Goal: Information Seeking & Learning: Check status

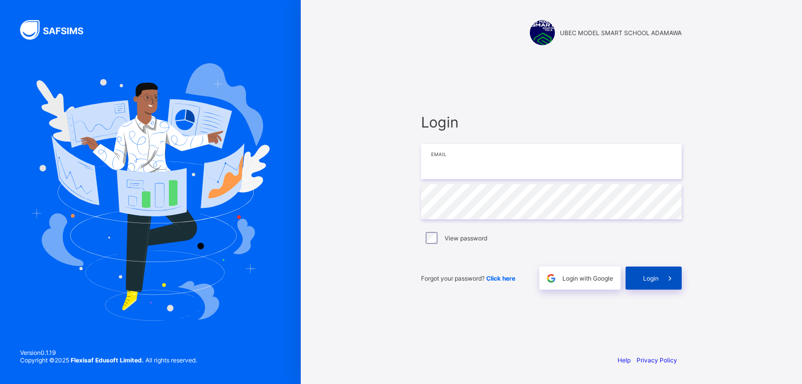
type input "**********"
click at [660, 275] on span at bounding box center [670, 277] width 23 height 23
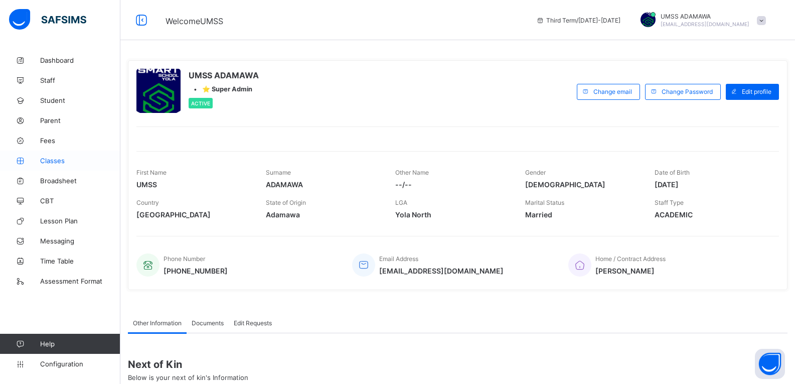
click at [56, 158] on span "Classes" at bounding box center [80, 160] width 80 height 8
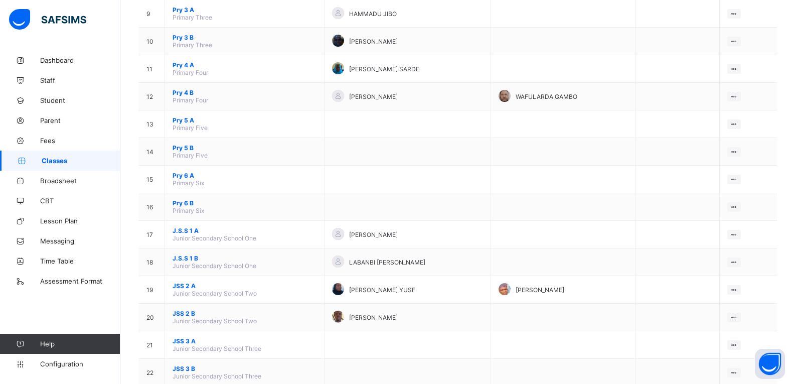
scroll to position [339, 0]
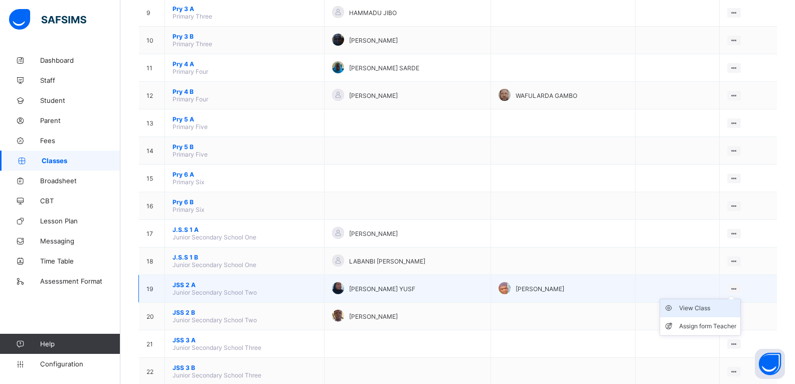
click at [702, 308] on div "View Class" at bounding box center [707, 308] width 57 height 10
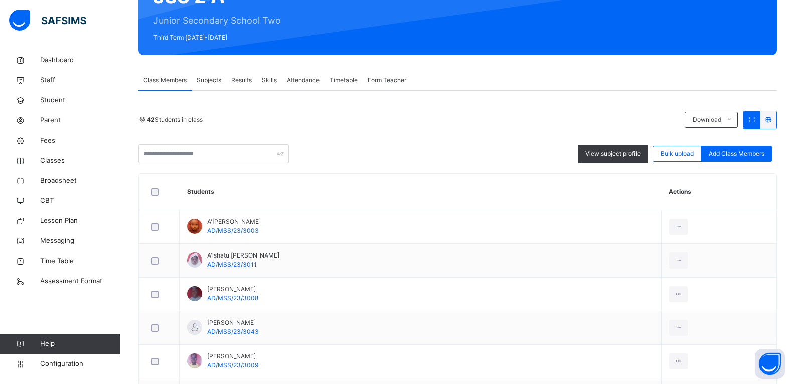
scroll to position [143, 0]
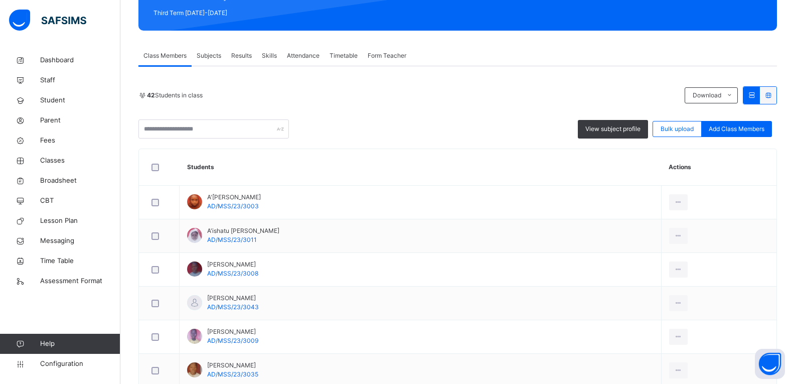
click at [246, 59] on span "Results" at bounding box center [241, 55] width 21 height 9
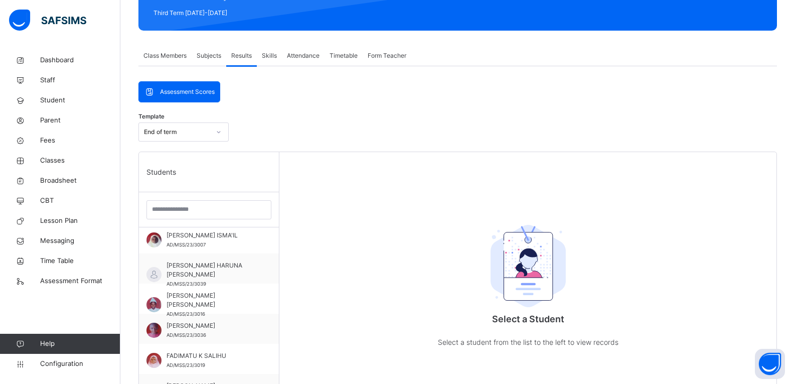
scroll to position [329, 0]
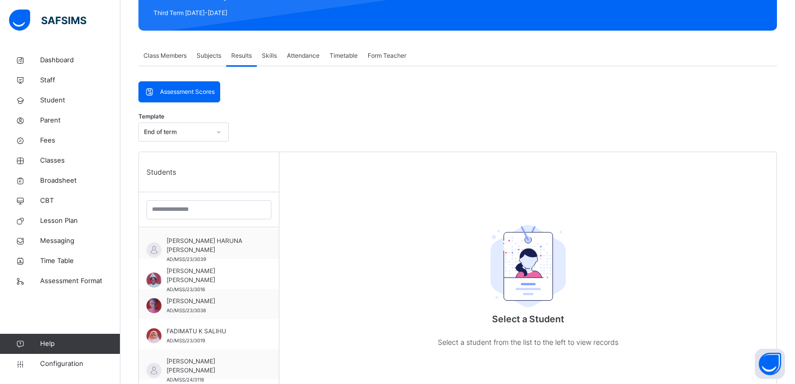
click at [279, 309] on div "Select a Student Select a student from the list to the left to view records" at bounding box center [527, 344] width 497 height 384
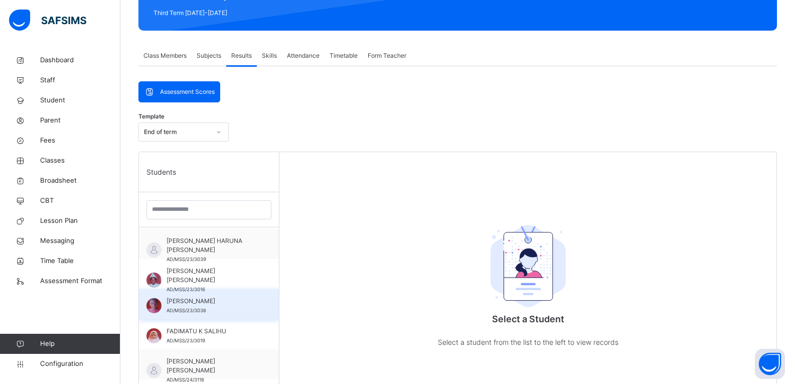
click at [178, 312] on span "AD/MSS/23/3036" at bounding box center [186, 310] width 40 height 6
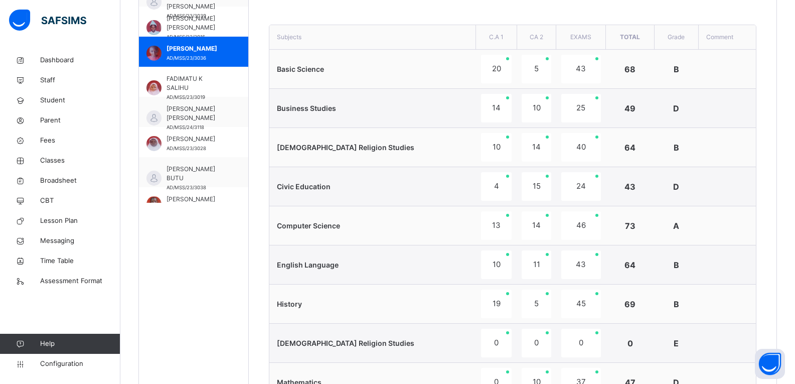
scroll to position [143, 0]
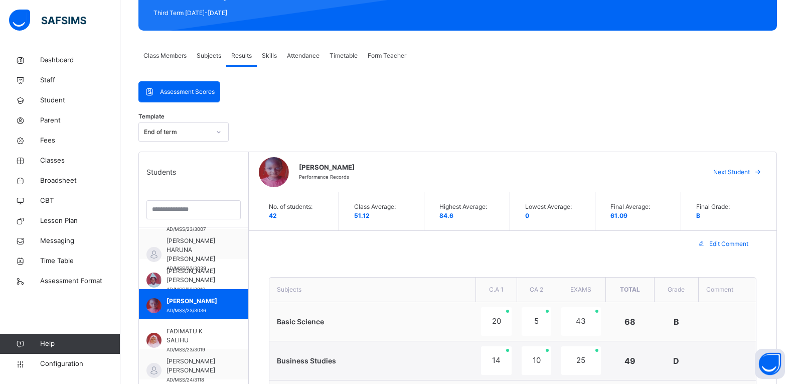
click at [730, 228] on div "Final Grade: B" at bounding box center [726, 211] width 80 height 38
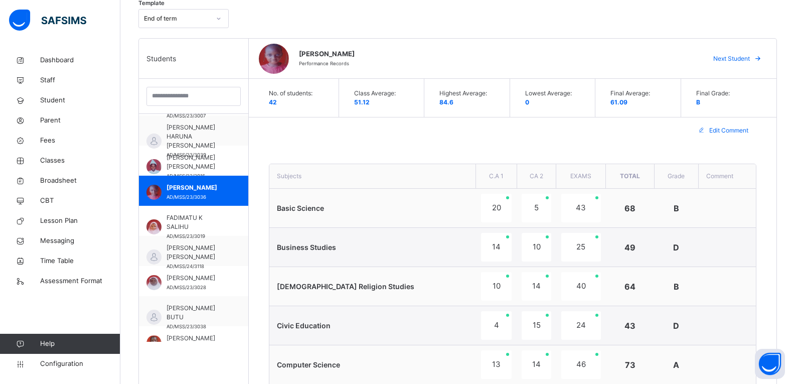
scroll to position [258, 0]
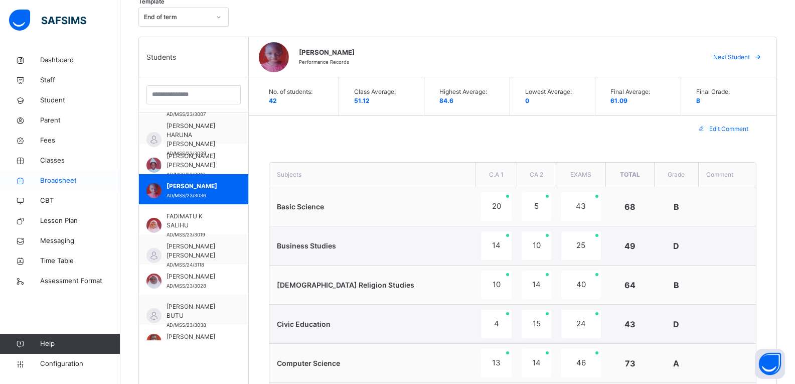
click at [71, 185] on span "Broadsheet" at bounding box center [80, 180] width 80 height 10
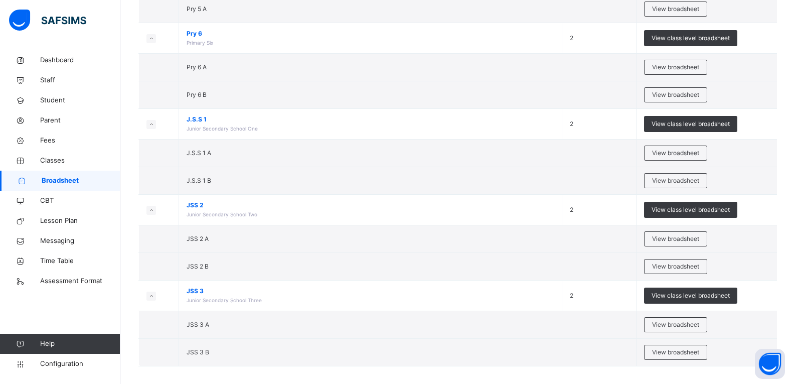
scroll to position [698, 0]
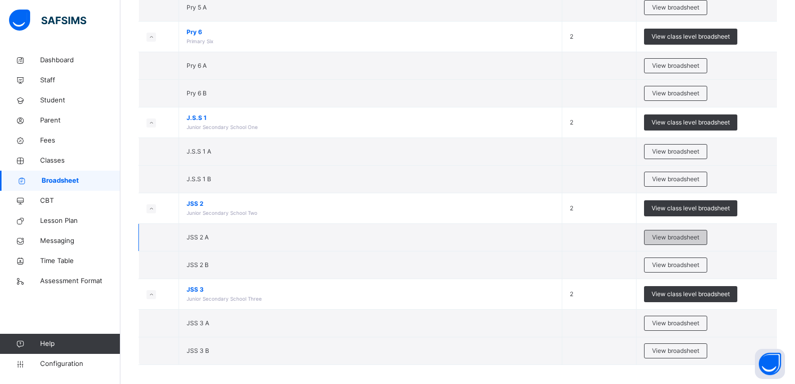
click at [696, 238] on span "View broadsheet" at bounding box center [675, 237] width 47 height 9
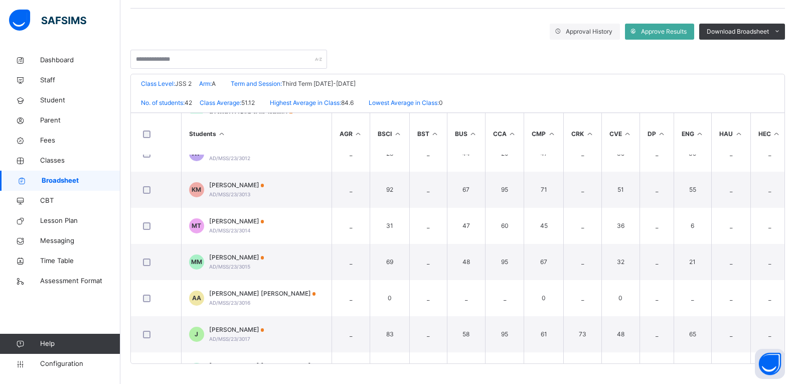
scroll to position [461, 0]
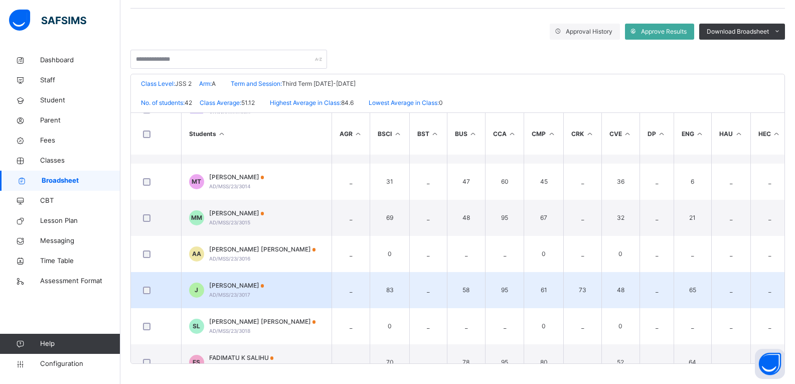
click at [231, 287] on span "JEDIDAH YAKUBU" at bounding box center [236, 285] width 55 height 9
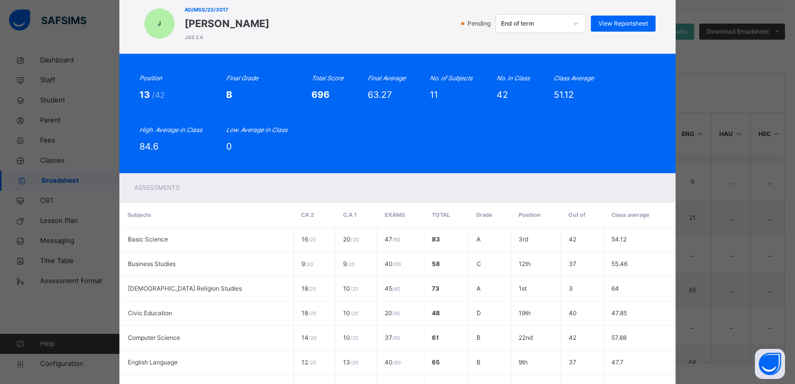
scroll to position [7, 0]
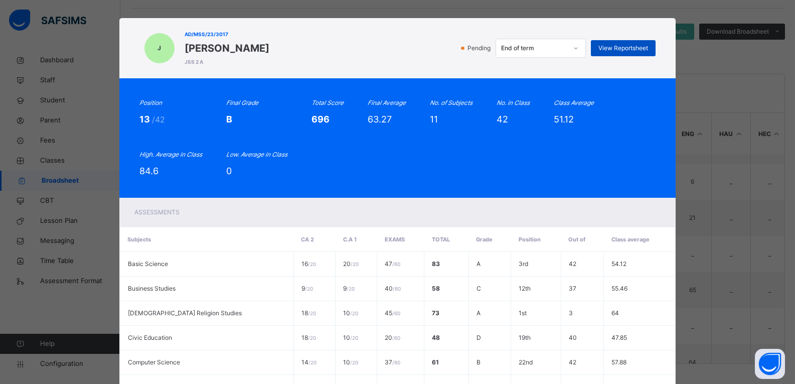
click at [626, 46] on span "View Reportsheet" at bounding box center [623, 48] width 50 height 9
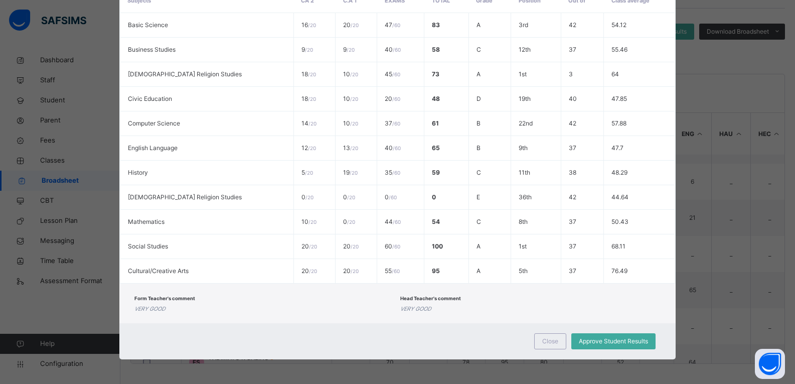
scroll to position [246, 0]
click at [546, 345] on div "Close" at bounding box center [550, 340] width 32 height 16
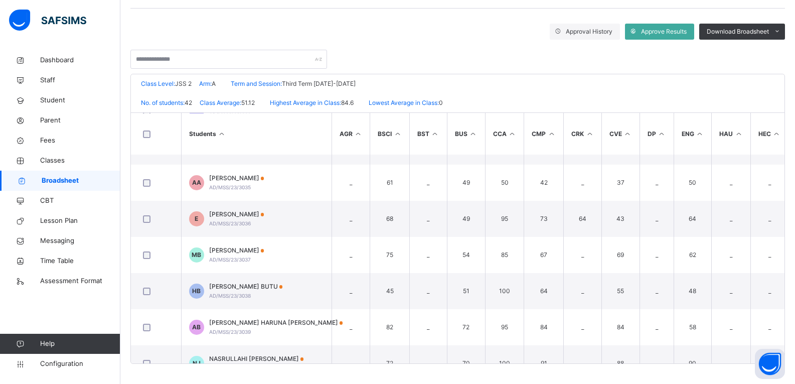
scroll to position [1185, 0]
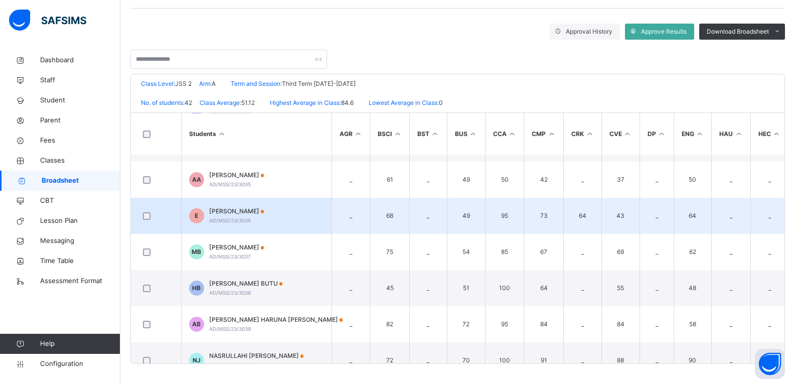
click at [261, 213] on span "ESTHER JOSEPH" at bounding box center [236, 211] width 55 height 9
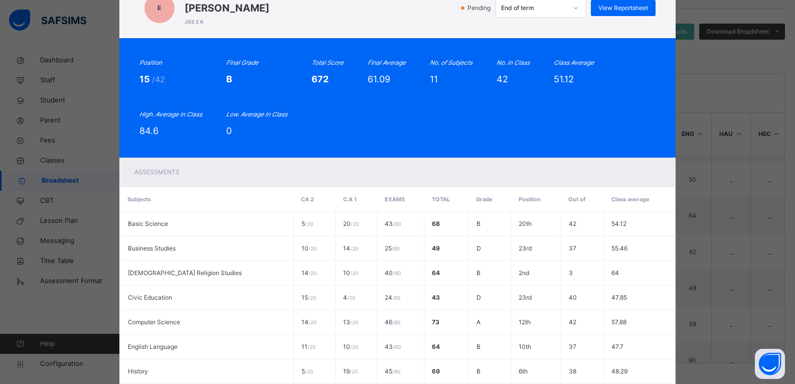
scroll to position [43, 0]
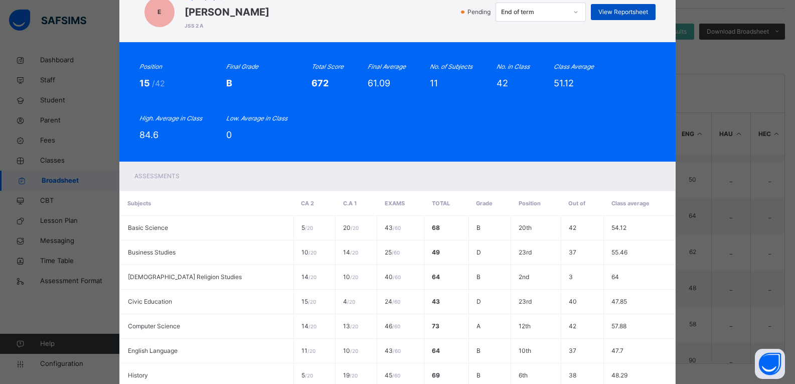
click at [633, 12] on span "View Reportsheet" at bounding box center [623, 12] width 50 height 9
click at [738, 201] on div "E AD/MSS/23/3036 ESTHER JOSEPH JSS 2 A Pending End of term View Reportsheet Pos…" at bounding box center [397, 192] width 795 height 384
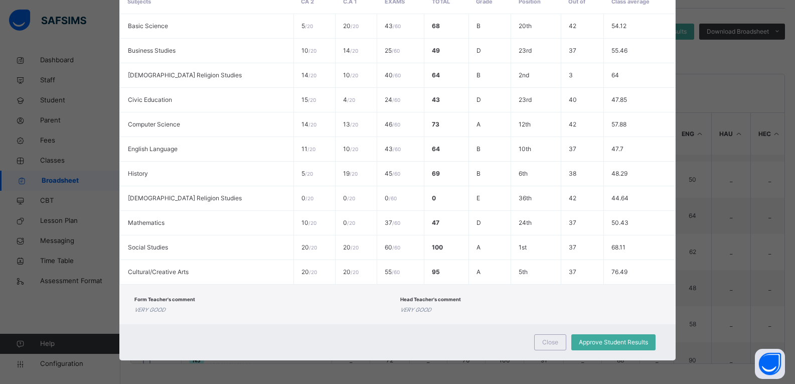
scroll to position [246, 0]
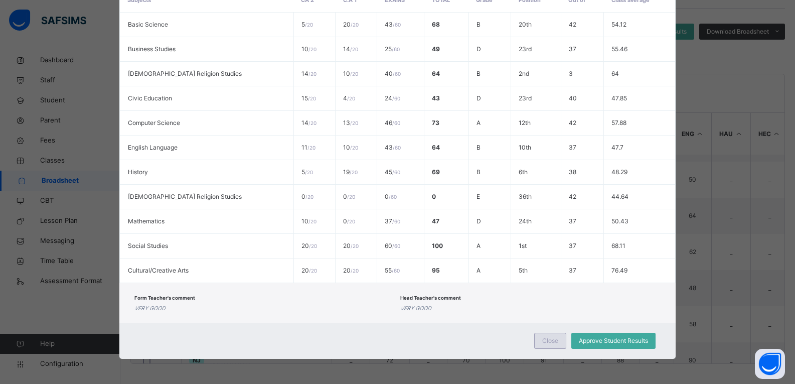
click at [544, 337] on span "Close" at bounding box center [550, 340] width 16 height 9
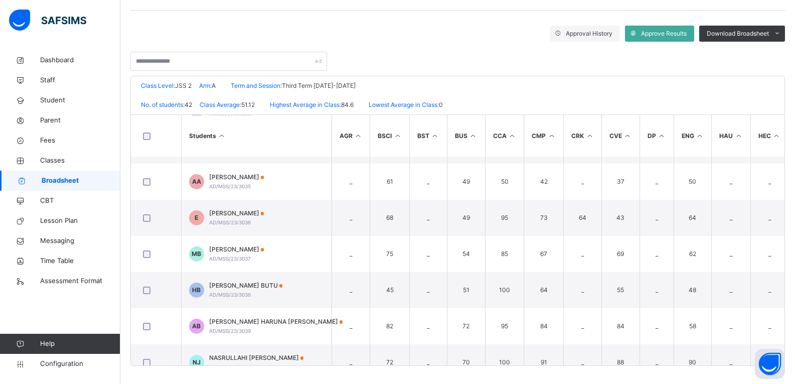
scroll to position [164, 0]
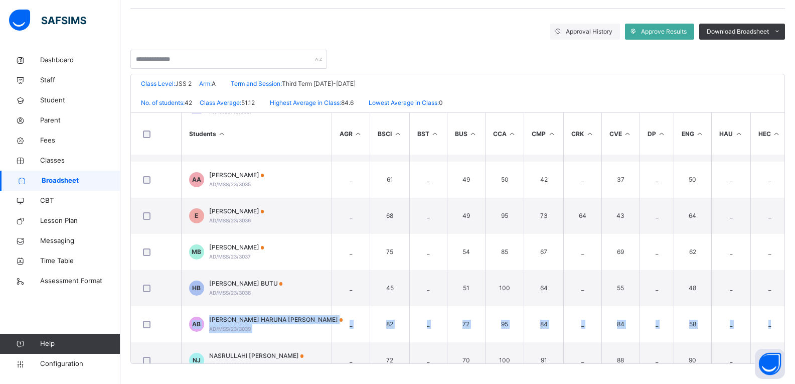
drag, startPoint x: 792, startPoint y: 318, endPoint x: 799, endPoint y: 278, distance: 41.2
click at [795, 278] on html "JSS 2 A Broadsheet Third Term / 2024-2025 UMSS ADAMAWA ubecmss.adamawa@gmail.co…" at bounding box center [397, 110] width 795 height 548
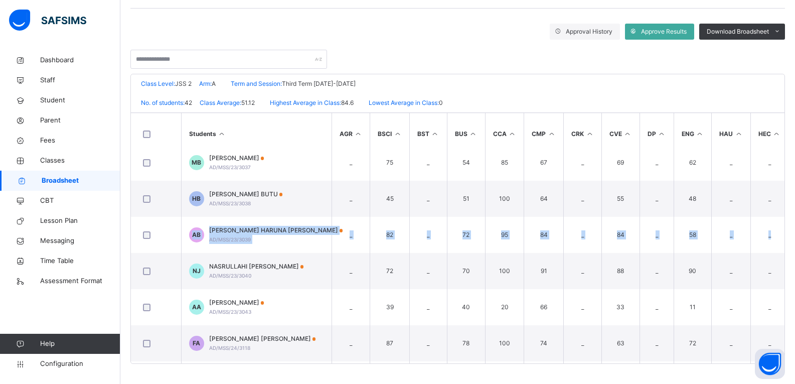
scroll to position [1312, 0]
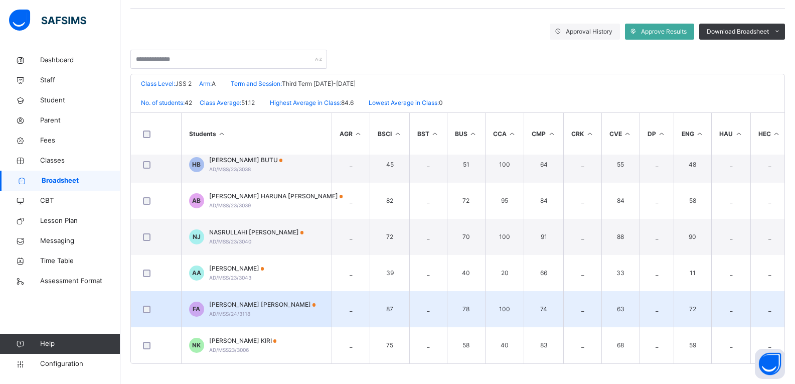
click at [287, 307] on div "FATIMA AL-BASHIR ABDULLAHI AD/MSS/24/3118" at bounding box center [262, 309] width 107 height 18
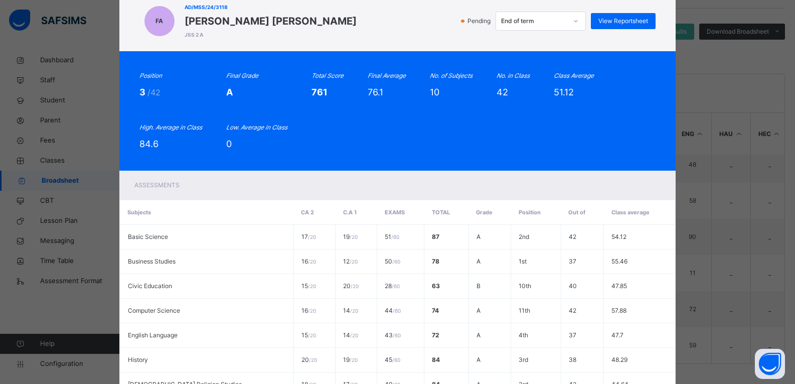
scroll to position [32, 0]
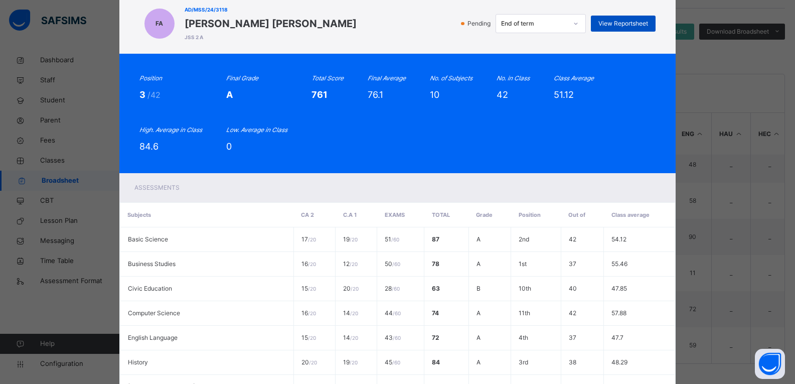
click at [628, 21] on span "View Reportsheet" at bounding box center [623, 23] width 50 height 9
click at [662, 111] on div "Position 3 /42 Final Grade A Total Score 761 Final Average 76.1 No. of Subjects…" at bounding box center [397, 113] width 557 height 119
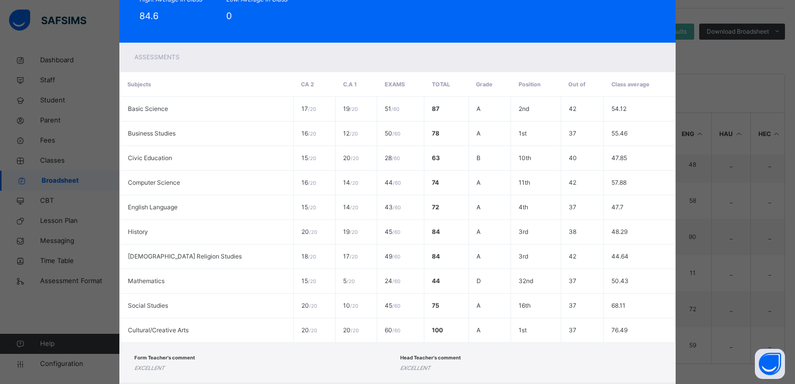
scroll to position [222, 0]
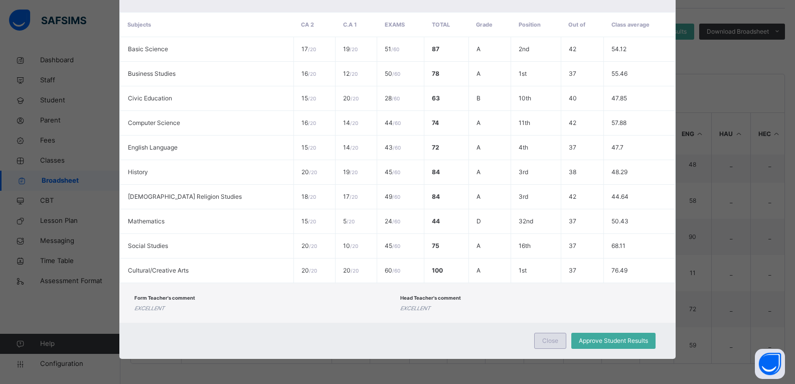
click at [551, 339] on span "Close" at bounding box center [550, 340] width 16 height 9
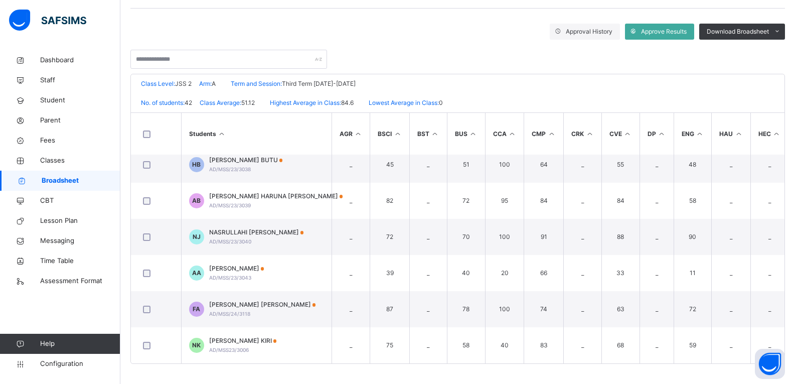
click at [60, 183] on span "Broadsheet" at bounding box center [81, 180] width 79 height 10
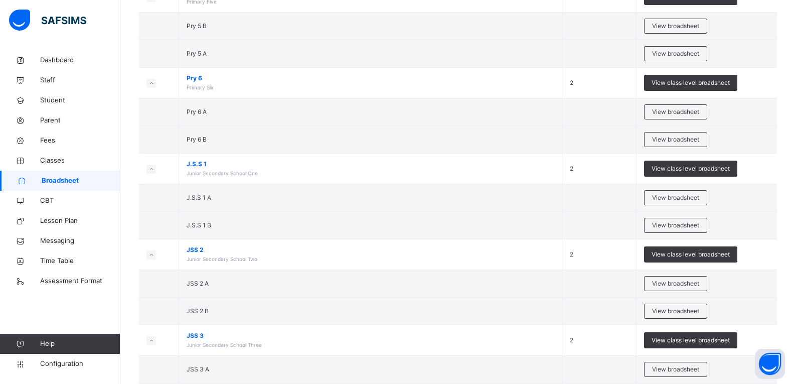
scroll to position [667, 0]
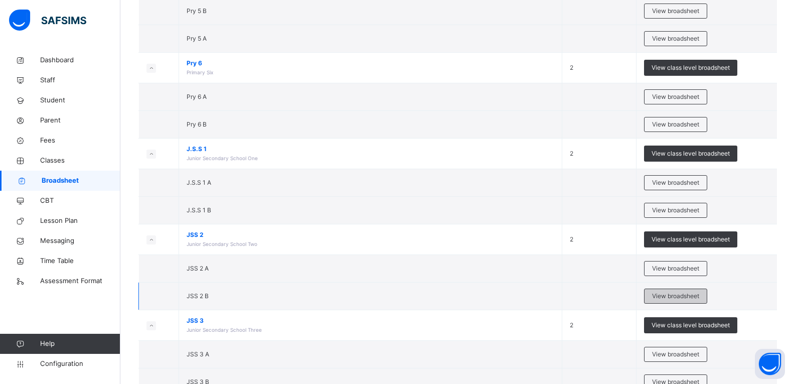
click at [676, 297] on span "View broadsheet" at bounding box center [675, 295] width 47 height 9
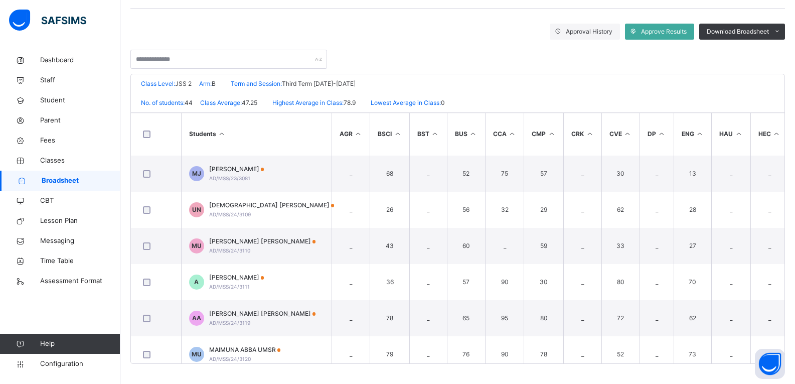
scroll to position [1381, 0]
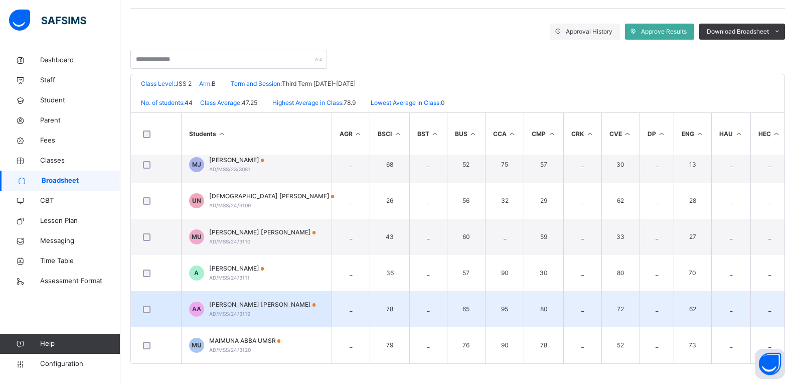
click at [299, 310] on div "AMMAR ALBASHIR ABDULLAHI AD/MSS/24/3119" at bounding box center [262, 309] width 107 height 18
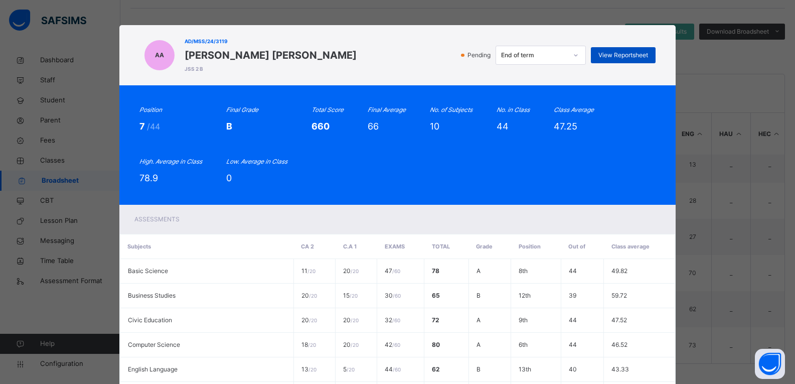
click at [629, 52] on span "View Reportsheet" at bounding box center [623, 55] width 50 height 9
click at [667, 55] on div "AA AD/MSS/24/3119 AMMAR ALBASHIR ABDULLAHI JSS 2 B Pending End of term View Rep…" at bounding box center [397, 55] width 557 height 60
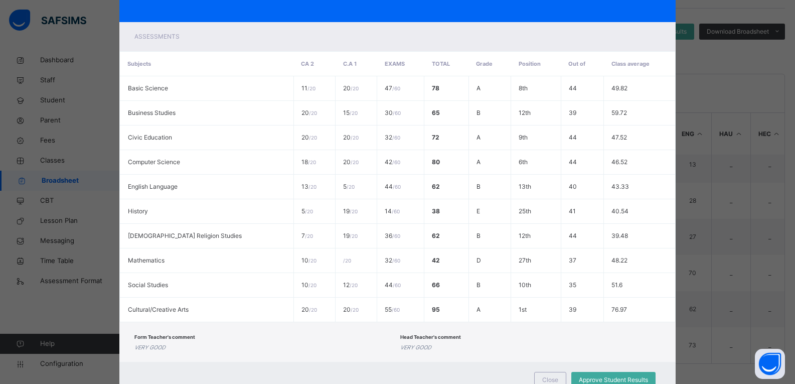
scroll to position [222, 0]
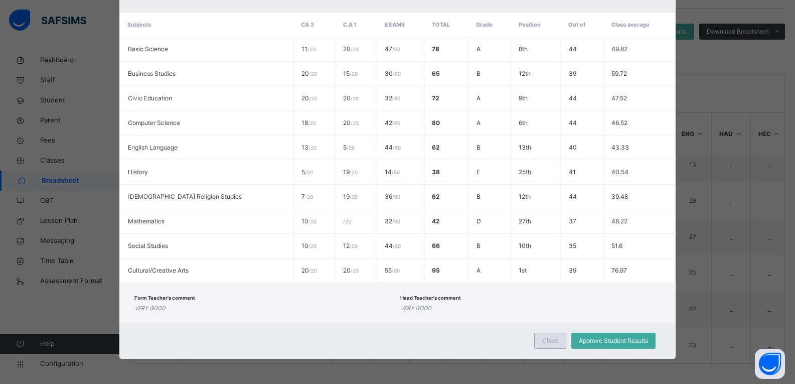
click at [542, 342] on span "Close" at bounding box center [550, 340] width 16 height 9
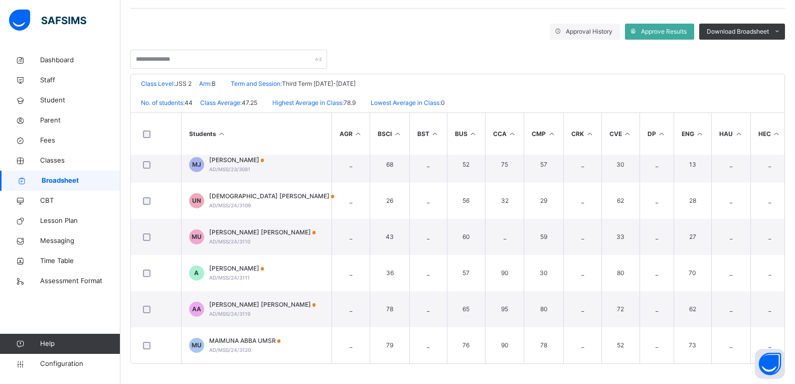
click at [57, 181] on span "Broadsheet" at bounding box center [81, 180] width 79 height 10
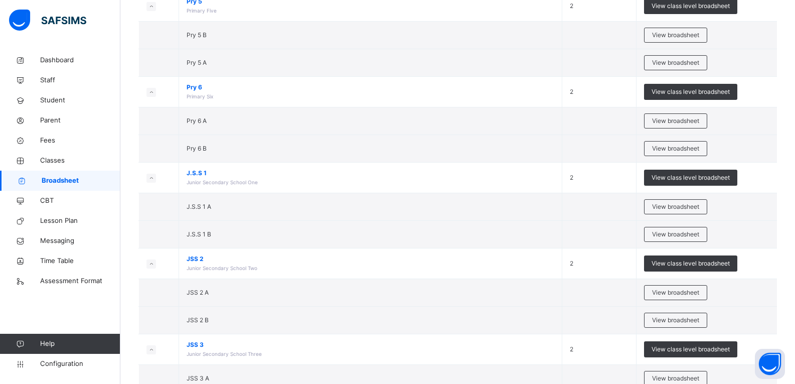
scroll to position [644, 0]
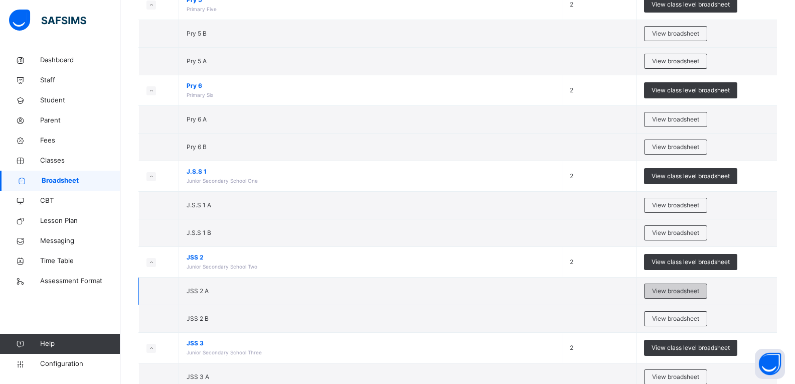
click at [679, 290] on span "View broadsheet" at bounding box center [675, 290] width 47 height 9
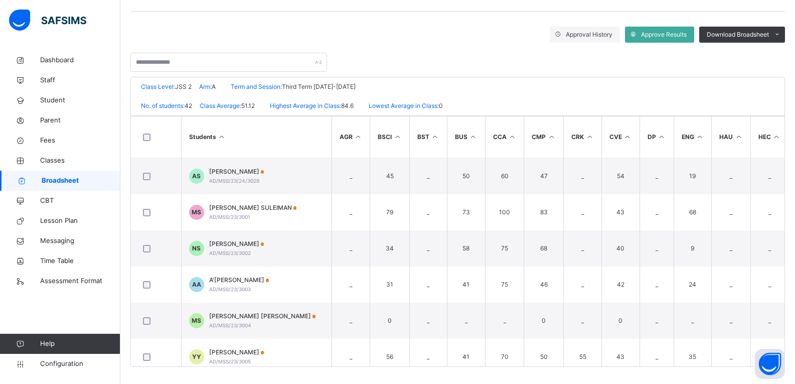
scroll to position [164, 0]
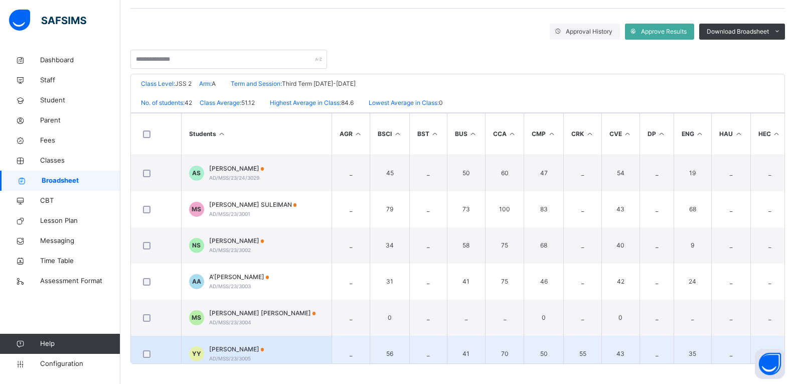
click at [261, 353] on div "YAHAYA YAKUBU YAHAYA AD/MSS/23/3005" at bounding box center [236, 353] width 55 height 18
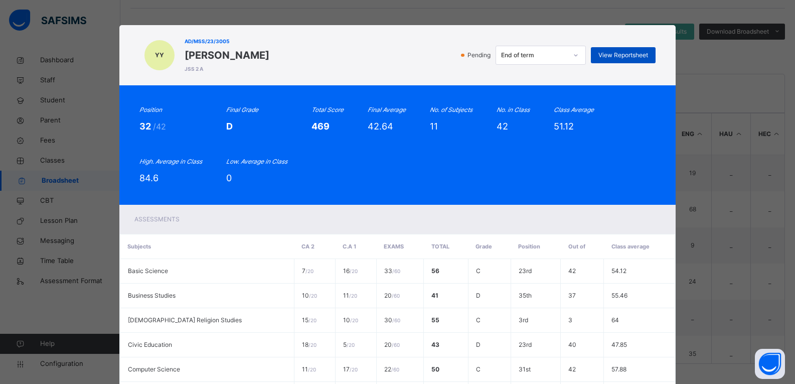
click at [634, 52] on span "View Reportsheet" at bounding box center [623, 55] width 50 height 9
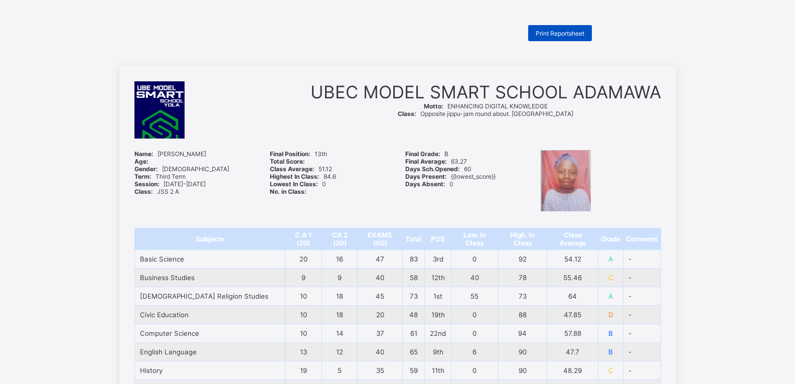
click at [574, 30] on span "Print Reportsheet" at bounding box center [559, 34] width 49 height 8
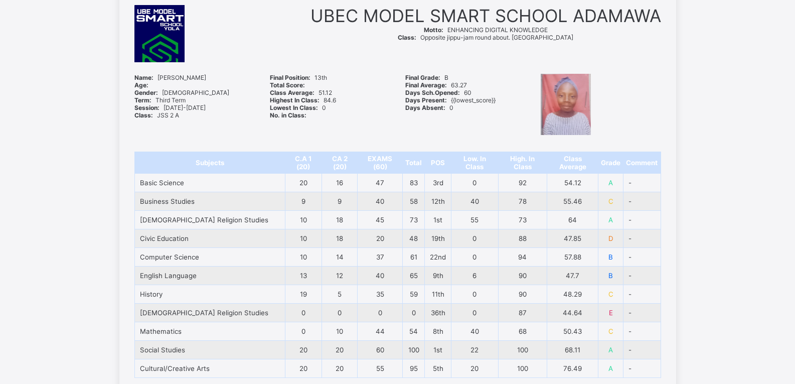
scroll to position [46, 0]
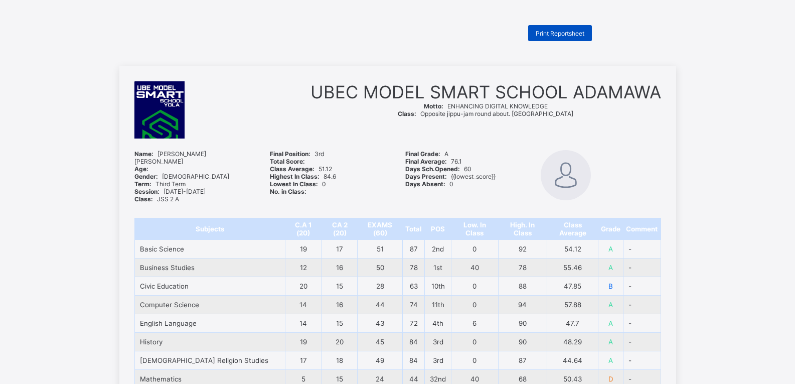
click at [570, 32] on span "Print Reportsheet" at bounding box center [559, 34] width 49 height 8
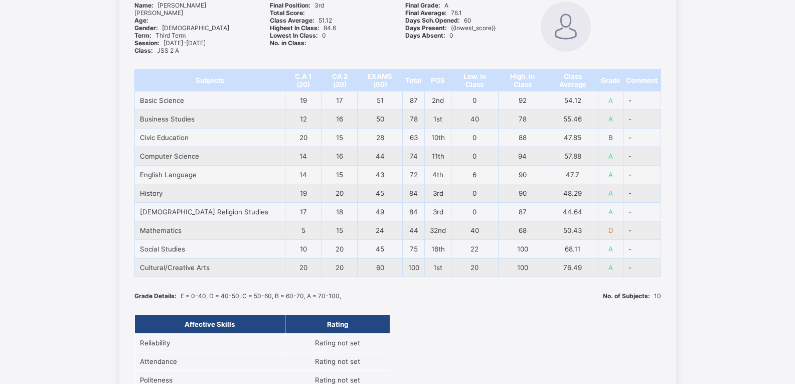
scroll to position [80, 0]
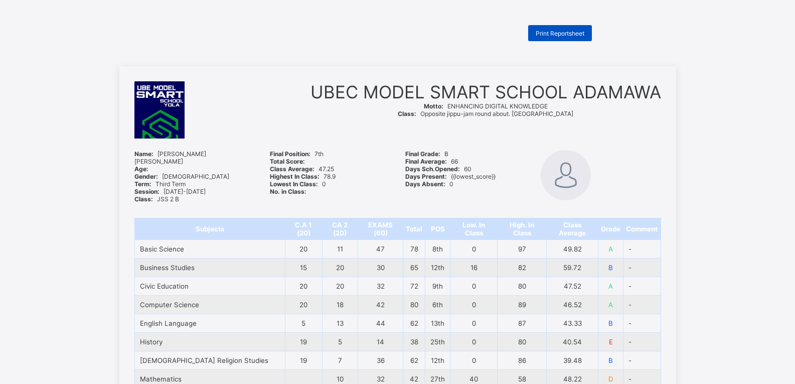
click at [569, 37] on div "Print Reportsheet" at bounding box center [560, 33] width 64 height 16
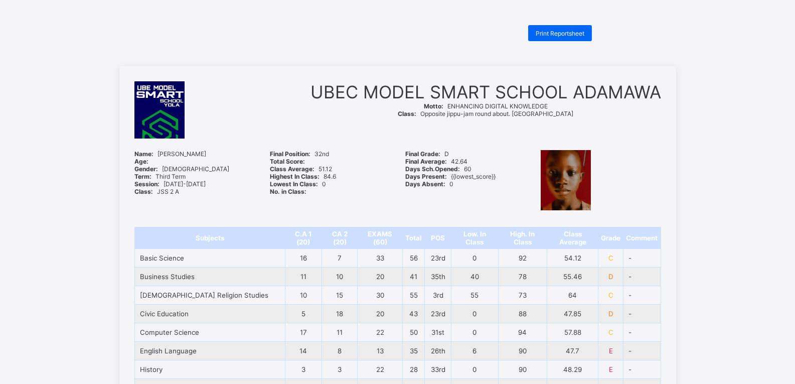
click at [602, 337] on td "C" at bounding box center [610, 332] width 25 height 19
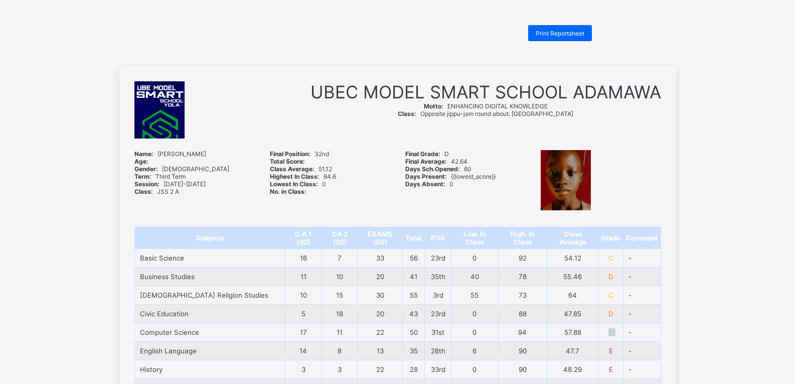
click at [602, 337] on td "C" at bounding box center [610, 332] width 25 height 19
drag, startPoint x: 602, startPoint y: 337, endPoint x: 568, endPoint y: 344, distance: 34.9
click at [568, 344] on tbody "Basic Science 16 7 33 56 23rd 0 92 54.12 C - Business Studies 11 10 20 41 35th …" at bounding box center [397, 351] width 526 height 204
click at [586, 62] on div "Print Reportsheet UBEC MODEL SMART SCHOOL ADAMAWA Motto: ENHANCING DIGITAL KNOW…" at bounding box center [397, 370] width 795 height 691
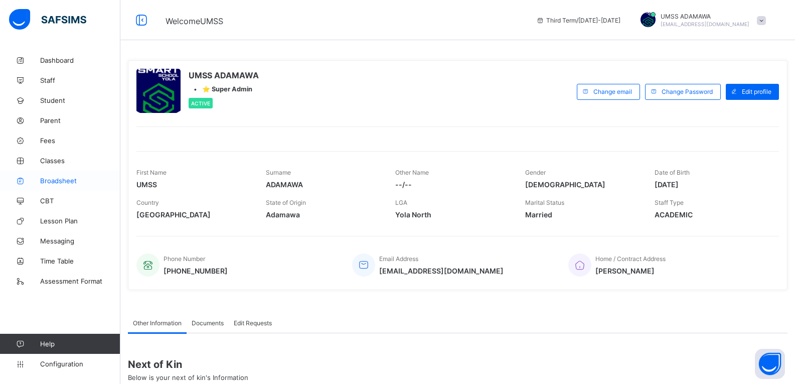
click at [68, 181] on span "Broadsheet" at bounding box center [80, 180] width 80 height 8
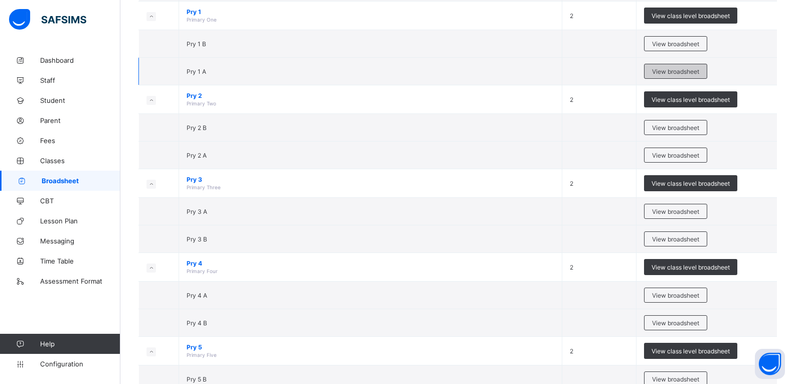
scroll to position [292, 0]
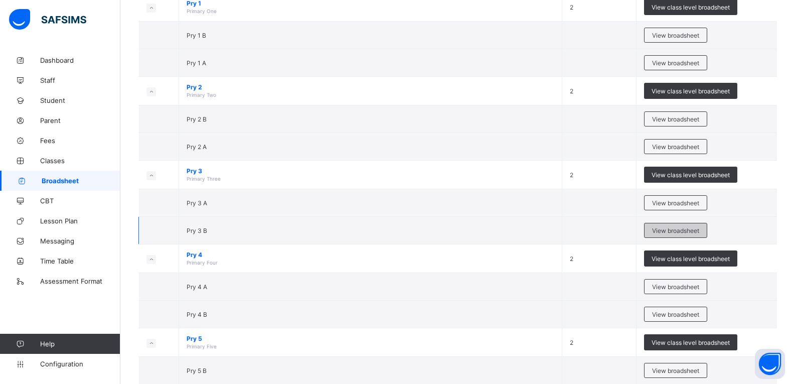
click at [690, 227] on span "View broadsheet" at bounding box center [675, 231] width 47 height 8
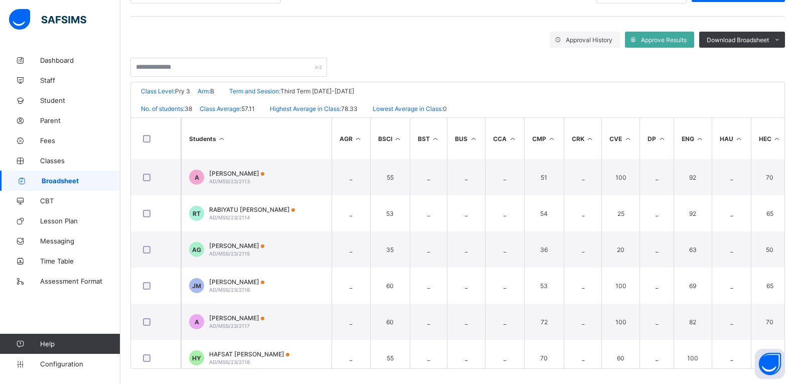
scroll to position [158, 0]
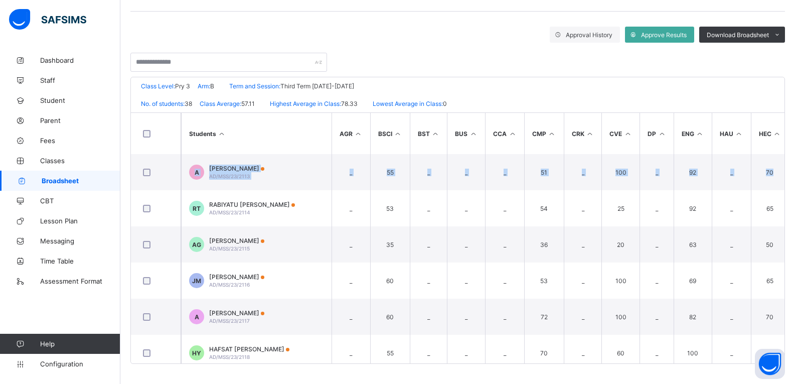
drag, startPoint x: 792, startPoint y: 147, endPoint x: 793, endPoint y: 163, distance: 16.1
click at [793, 163] on div "Broadsheet / Pry 3 B Class Arm Broadsheet Cumulative Third Term 2024-2025 Send …" at bounding box center [457, 138] width 674 height 492
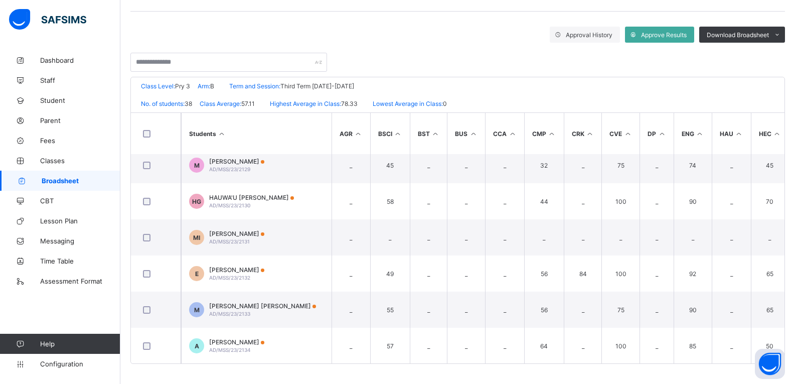
scroll to position [588, 0]
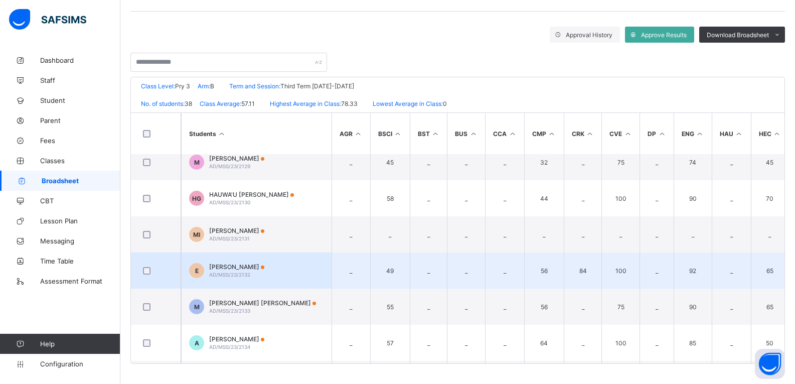
click at [388, 276] on td "49" at bounding box center [390, 270] width 40 height 36
click at [235, 269] on span "ELIZABETH JOSEPH" at bounding box center [236, 267] width 55 height 8
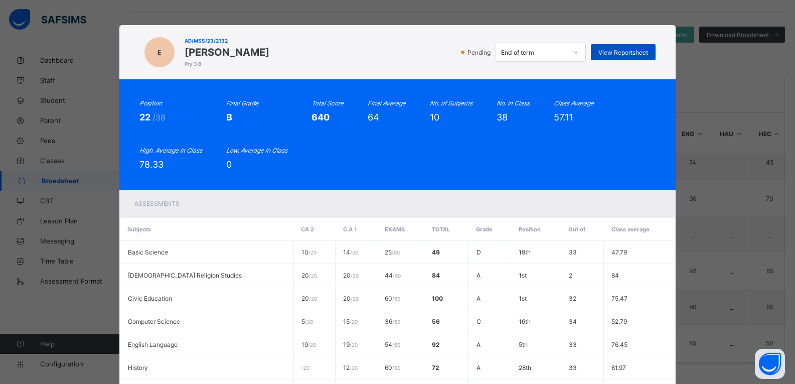
click at [604, 54] on span "View Reportsheet" at bounding box center [623, 53] width 50 height 8
click at [647, 90] on div "Position 22 /38 Final Grade B Total Score 640 Final Average 64 No. of Subjects …" at bounding box center [397, 134] width 557 height 110
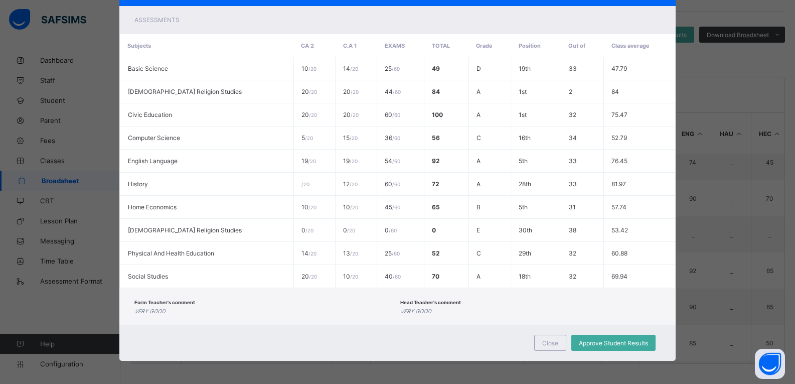
scroll to position [186, 0]
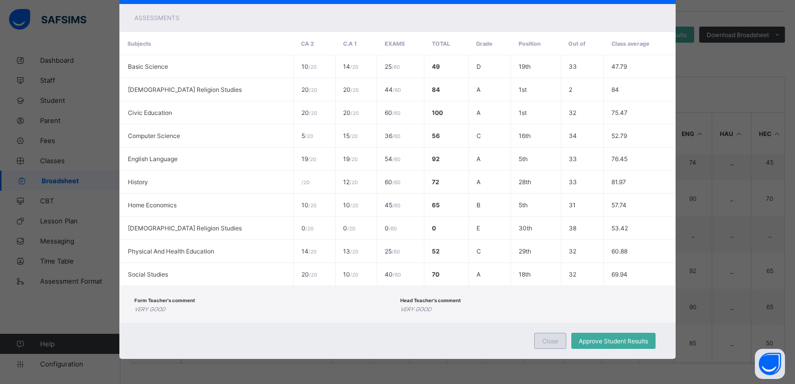
click at [554, 337] on span "Close" at bounding box center [550, 341] width 16 height 8
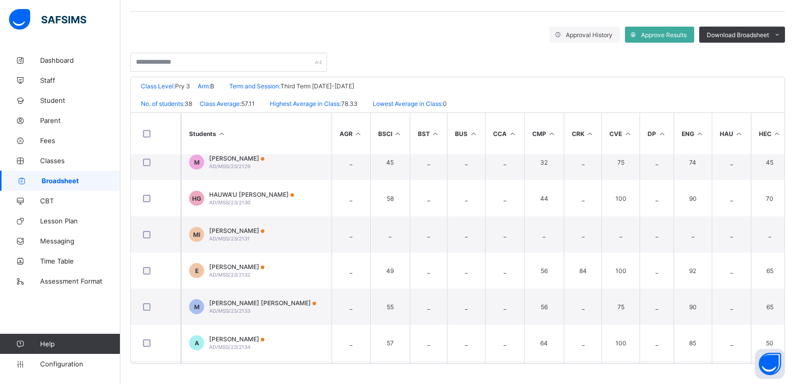
click at [69, 181] on span "Broadsheet" at bounding box center [81, 180] width 79 height 8
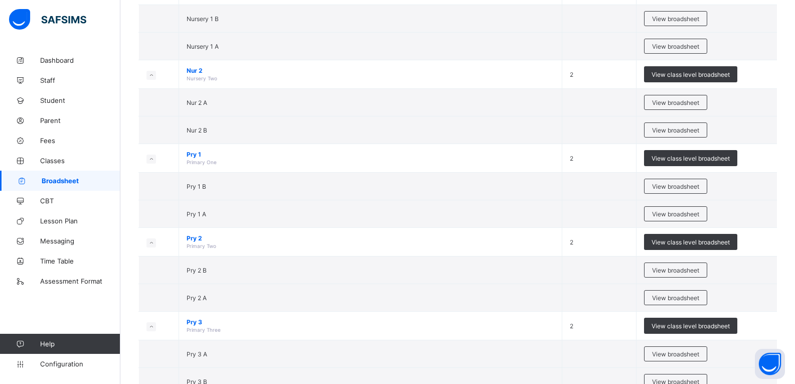
scroll to position [144, 0]
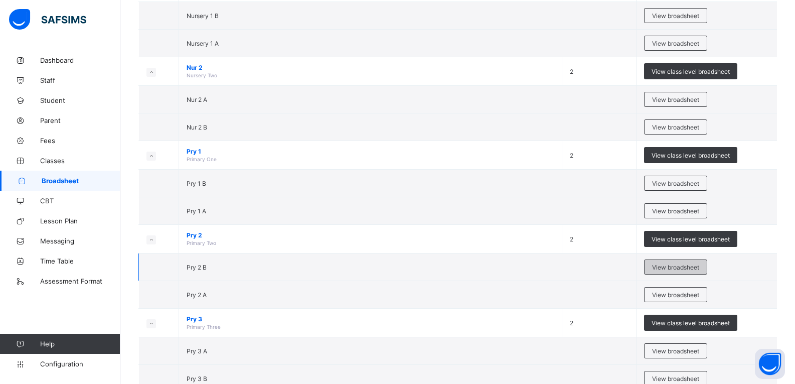
click at [685, 265] on span "View broadsheet" at bounding box center [675, 267] width 47 height 8
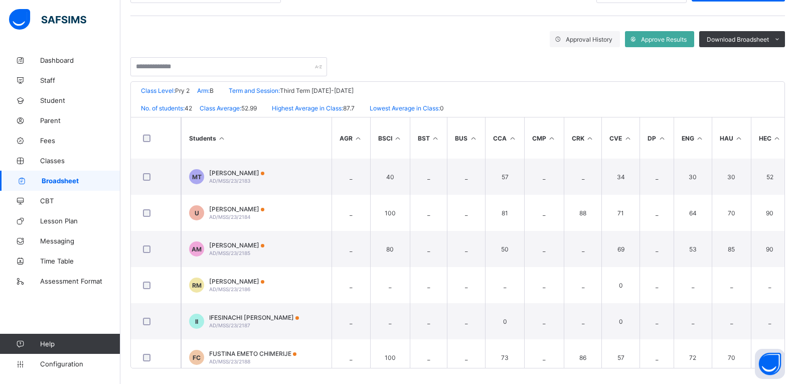
scroll to position [158, 0]
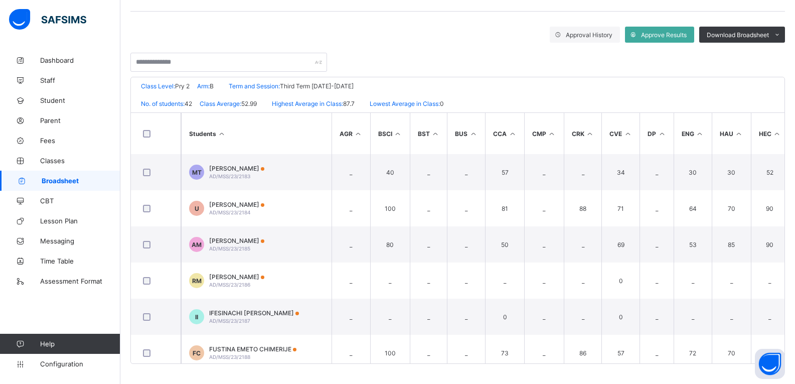
drag, startPoint x: 792, startPoint y: 140, endPoint x: 792, endPoint y: 153, distance: 13.0
click at [785, 153] on div "UBEC MODEL SMART SCHOOL ADAMAWA Date: 23rd Sep 2025, 10:53:12 am Class Level: P…" at bounding box center [457, 220] width 654 height 287
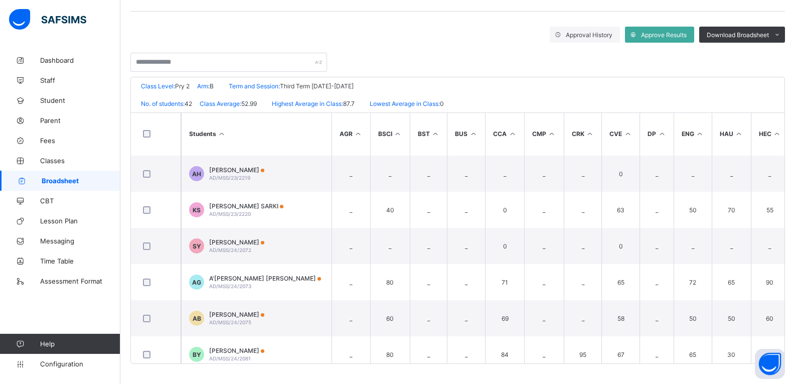
scroll to position [1311, 0]
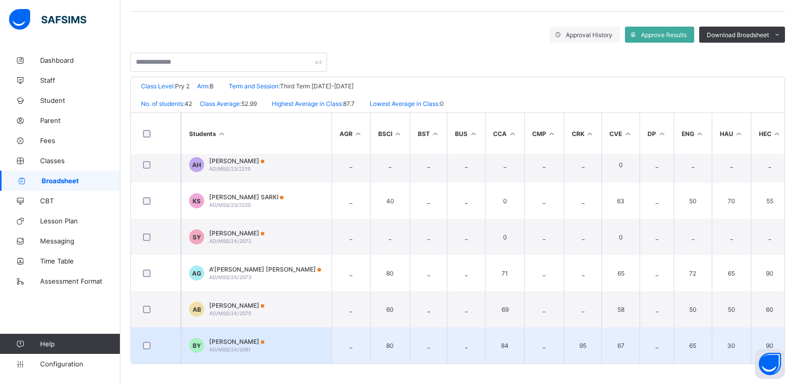
click at [264, 345] on div "BILKISU YAKUBU YAHAYA AD/MSS/24/2081" at bounding box center [236, 344] width 55 height 15
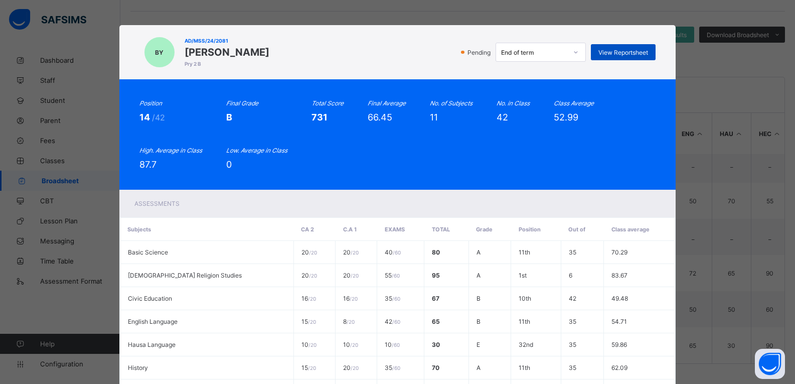
click at [630, 56] on span "View Reportsheet" at bounding box center [623, 53] width 50 height 8
click at [613, 129] on div "Position 14 /42 Final Grade B Total Score 731 Final Average 66.45 No. of Subjec…" at bounding box center [397, 134] width 516 height 70
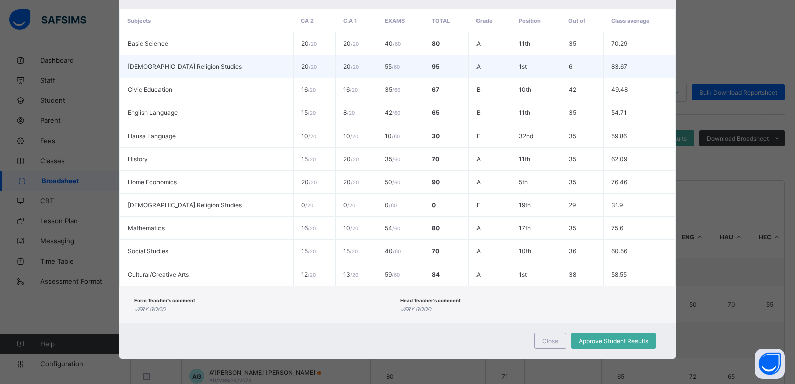
scroll to position [140, 0]
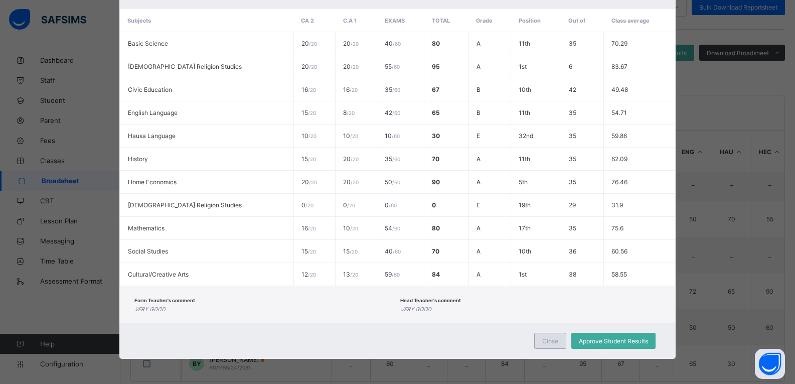
click at [554, 344] on span "Close" at bounding box center [550, 341] width 16 height 8
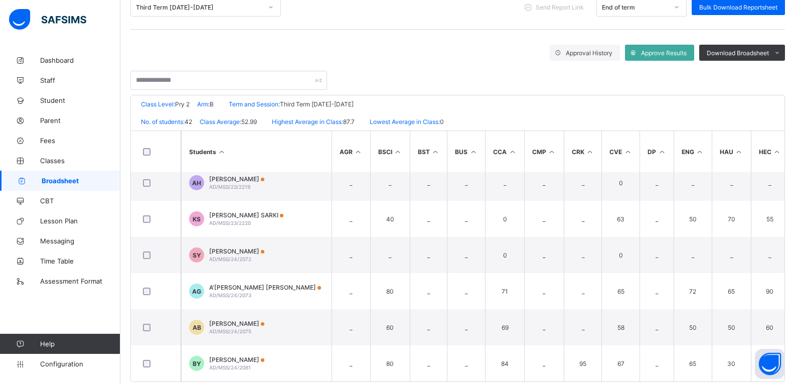
click at [74, 177] on span "Broadsheet" at bounding box center [81, 180] width 79 height 8
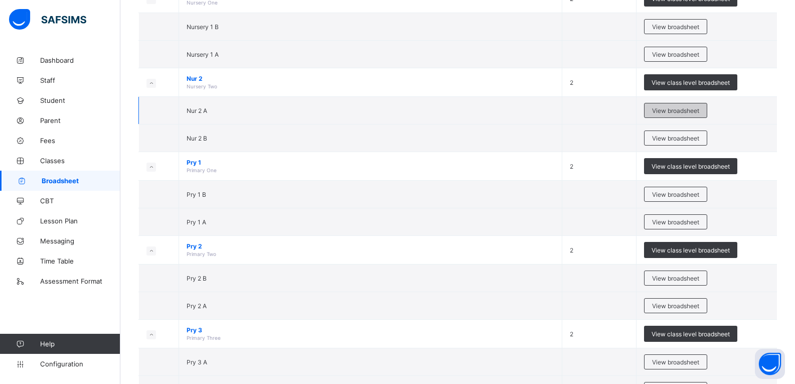
scroll to position [140, 0]
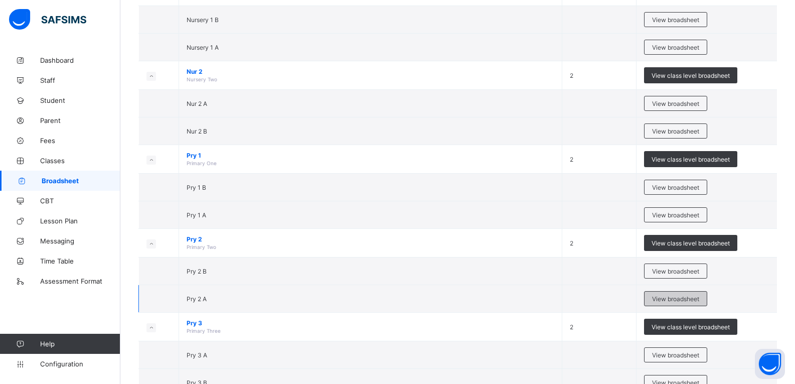
click at [678, 297] on span "View broadsheet" at bounding box center [675, 299] width 47 height 8
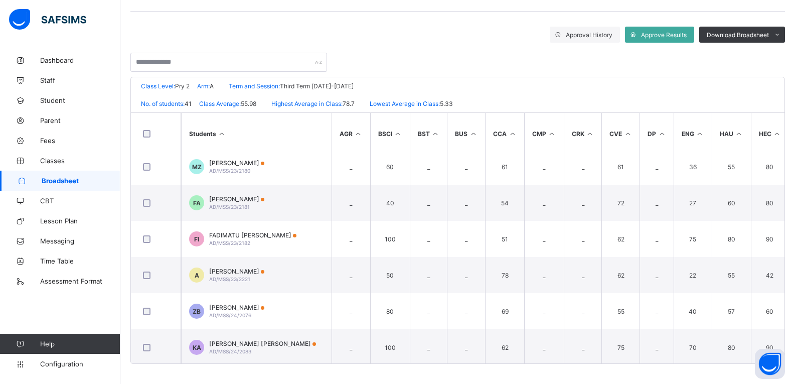
scroll to position [1275, 0]
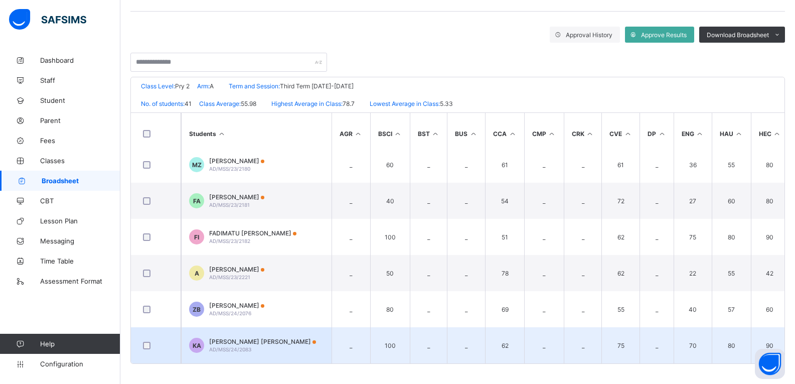
click at [285, 337] on span "KHADIJA AL-BASHIR ABDULLAHI" at bounding box center [262, 341] width 107 height 8
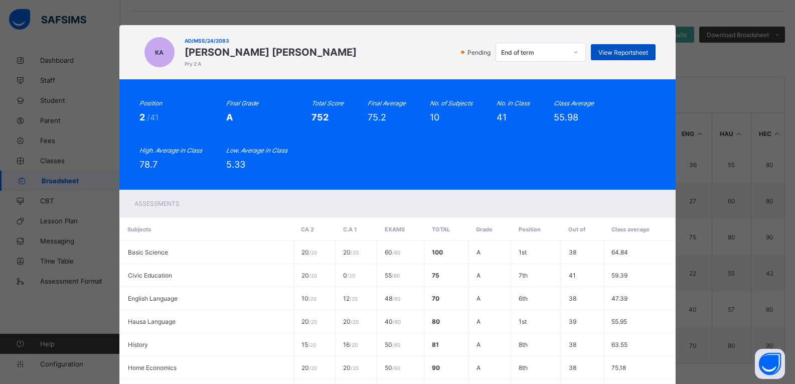
click at [623, 49] on span "View Reportsheet" at bounding box center [623, 53] width 50 height 8
click at [629, 141] on div "Position 2 /41 Final Grade A Total Score 752 Final Average 75.2 No. of Subjects…" at bounding box center [397, 134] width 516 height 70
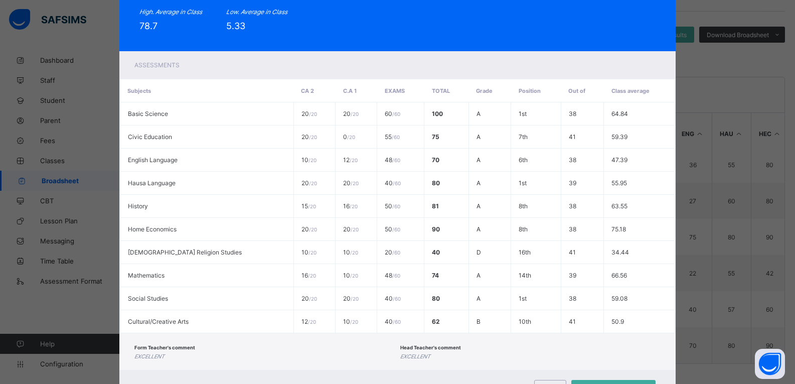
scroll to position [186, 0]
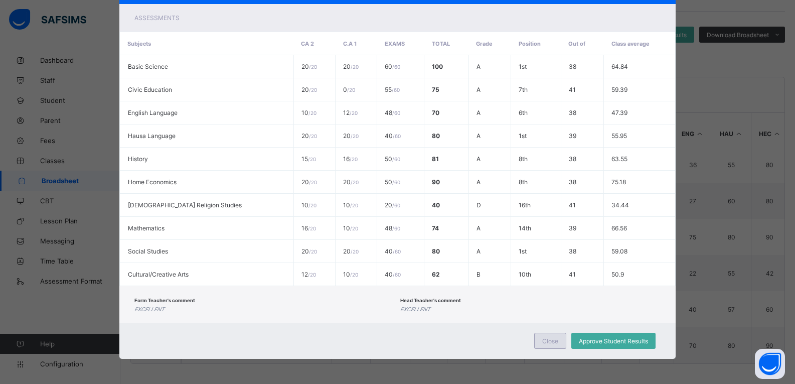
click at [543, 344] on span "Close" at bounding box center [550, 341] width 16 height 8
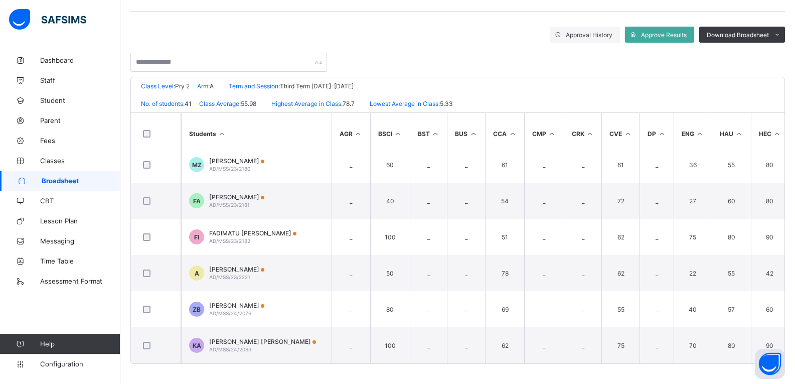
click at [73, 177] on span "Broadsheet" at bounding box center [81, 180] width 79 height 8
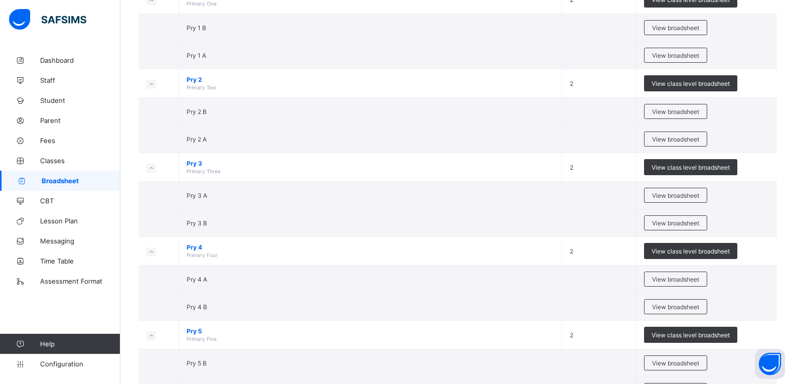
scroll to position [301, 0]
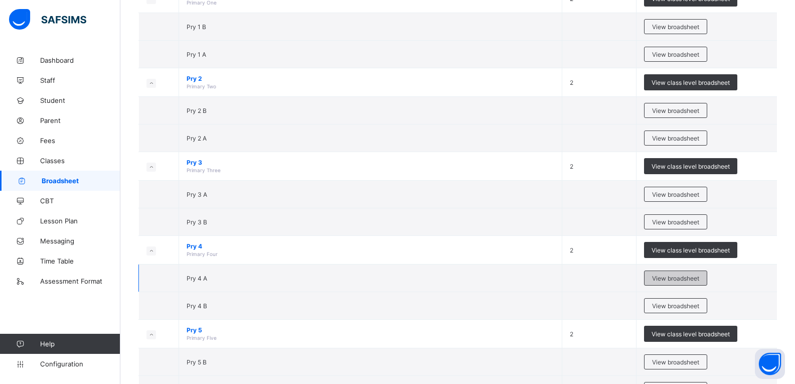
click at [691, 276] on span "View broadsheet" at bounding box center [675, 278] width 47 height 8
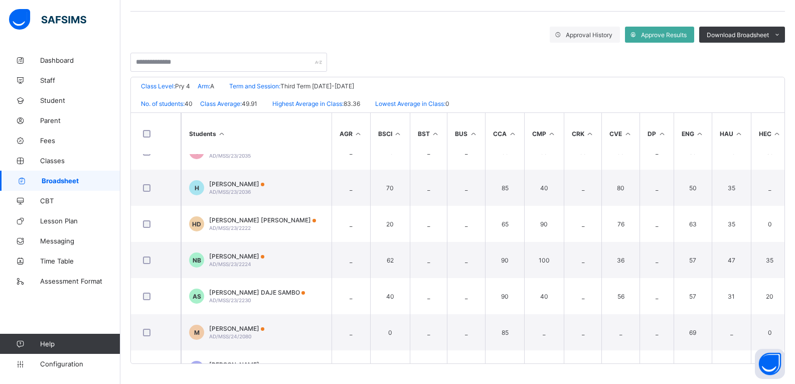
scroll to position [1239, 0]
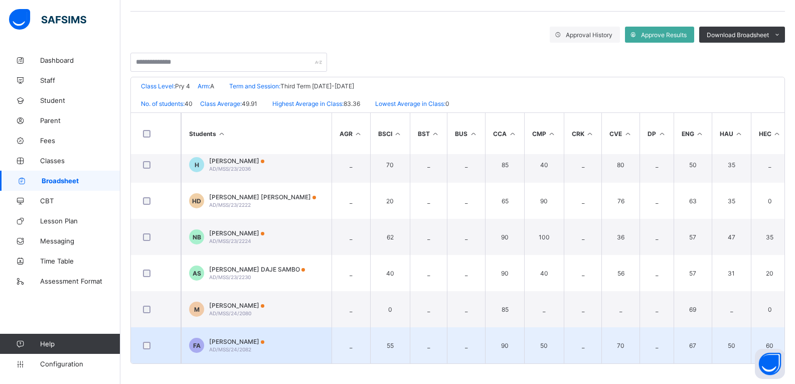
click at [264, 341] on div "FAUZAN AL-BASHIR ABDULLAHI AD/MSS/24/2082" at bounding box center [236, 344] width 55 height 15
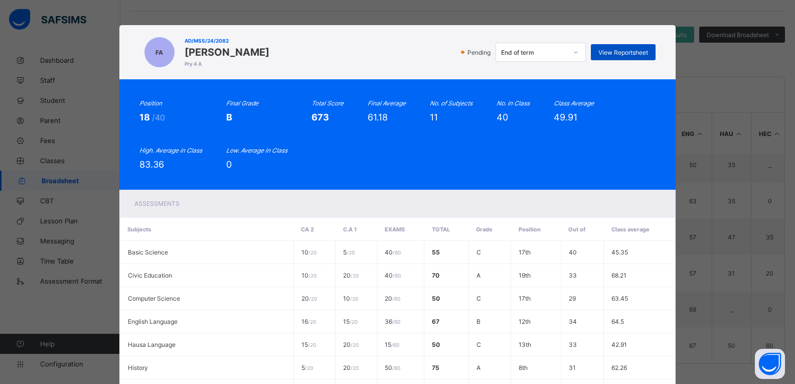
click at [623, 57] on div "View Reportsheet" at bounding box center [623, 52] width 65 height 16
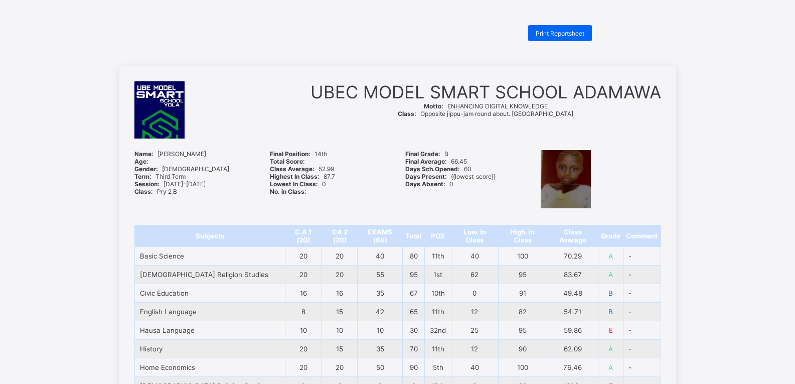
click at [717, 50] on div "Print Reportsheet UBEC MODEL SMART SCHOOL ADAMAWA Motto: ENHANCING DIGITAL KNOW…" at bounding box center [397, 369] width 795 height 689
